Goal: Find contact information: Find contact information

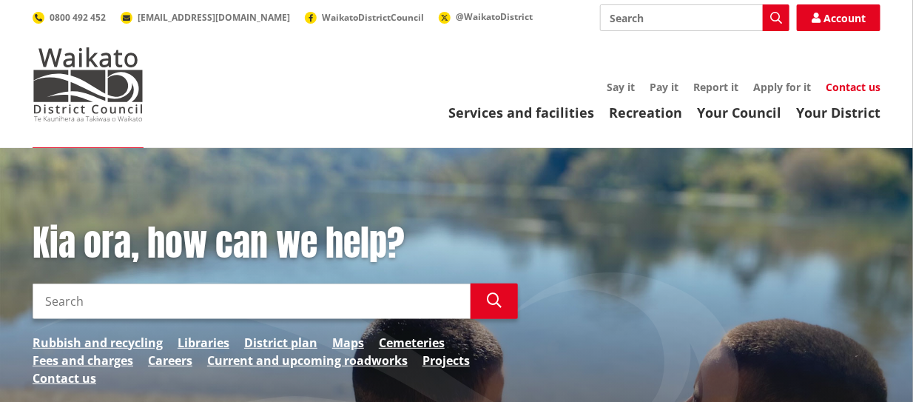
click at [846, 81] on link "Contact us" at bounding box center [852, 87] width 55 height 14
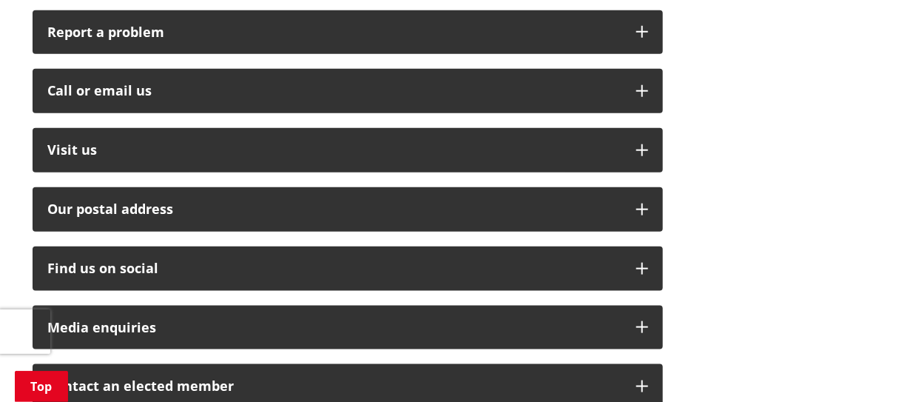
scroll to position [403, 0]
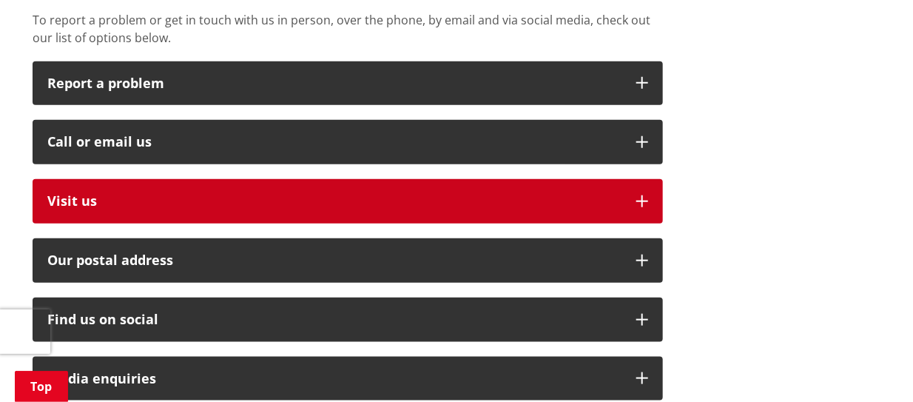
click at [641, 195] on icon "button" at bounding box center [642, 201] width 12 height 12
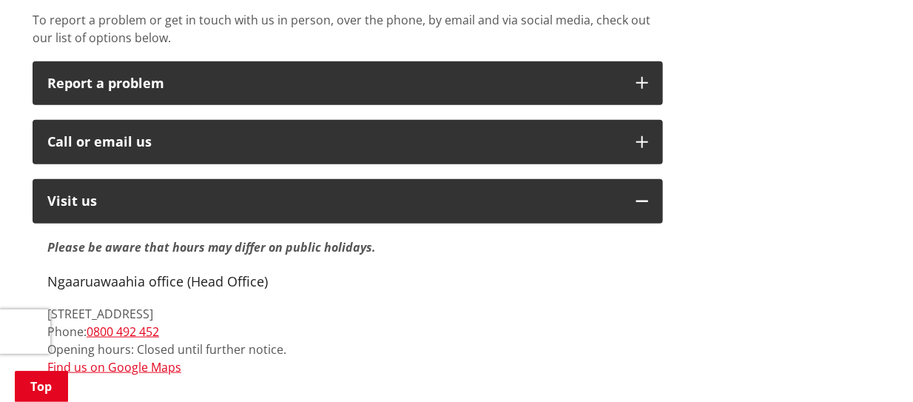
drag, startPoint x: 50, startPoint y: 293, endPoint x: 271, endPoint y: 303, distance: 220.7
click at [271, 305] on p "[STREET_ADDRESS][PERSON_NAME] Phone: [PHONE_NUMBER] Opening hours: Closed until…" at bounding box center [347, 340] width 601 height 71
copy p "[STREET_ADDRESS]"
